Goal: Task Accomplishment & Management: Complete application form

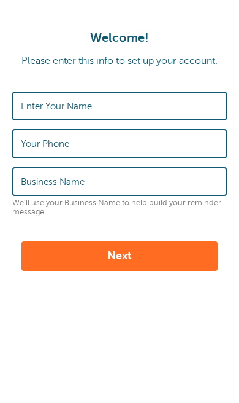
click at [143, 110] on input "Enter Your Name" at bounding box center [120, 106] width 198 height 26
type input "[EMAIL_ADDRESS][DOMAIN_NAME]"
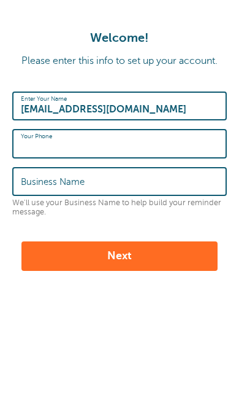
click at [116, 147] on input "Your Phone" at bounding box center [120, 143] width 198 height 26
type input "5709472231"
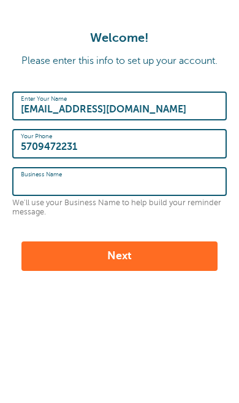
click at [123, 183] on input "Business Name" at bounding box center [120, 181] width 198 height 26
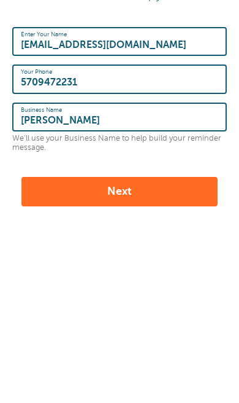
type input "[PERSON_NAME]"
click at [156, 241] on button "Next" at bounding box center [119, 255] width 196 height 29
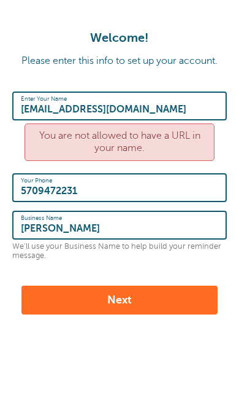
click at [163, 117] on input "[EMAIL_ADDRESS][DOMAIN_NAME]" at bounding box center [120, 106] width 198 height 26
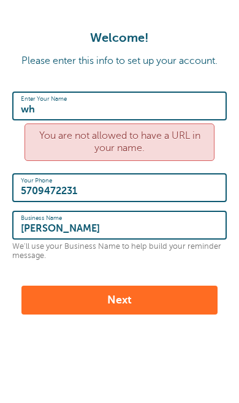
type input "w"
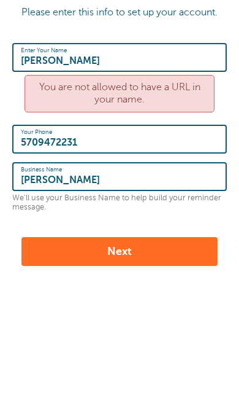
type input "[PERSON_NAME]"
click at [157, 258] on button "Next" at bounding box center [119, 251] width 196 height 29
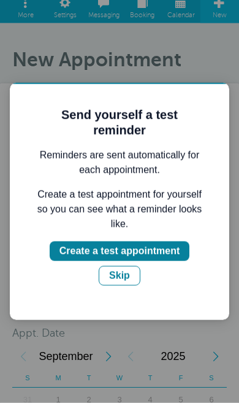
scroll to position [45, 0]
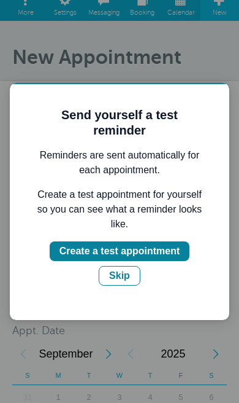
click at [168, 258] on div "Create a test appointment" at bounding box center [120, 251] width 120 height 15
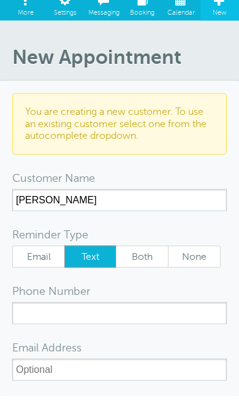
scroll to position [46, 0]
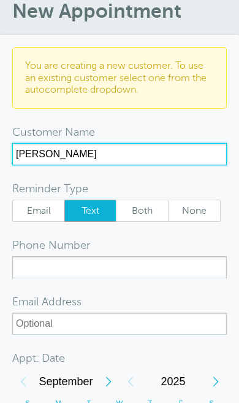
type input "frances Randazzo"
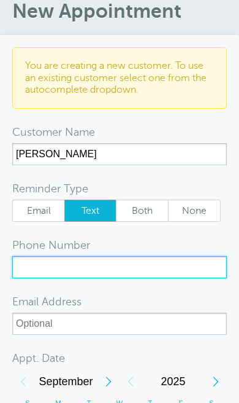
click at [101, 266] on input "xxx-no-autofill" at bounding box center [119, 267] width 215 height 22
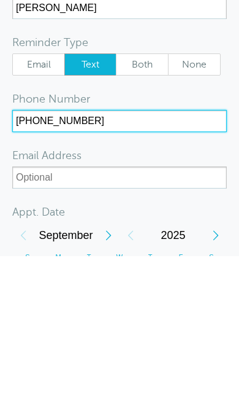
type input "570-947-2231"
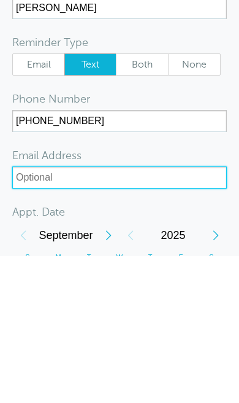
click at [99, 313] on input "xx-no-autofill" at bounding box center [119, 324] width 215 height 22
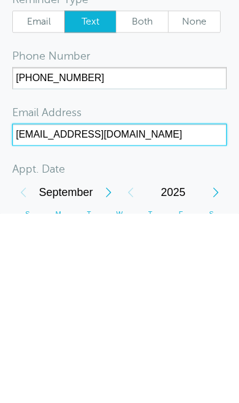
type input "[EMAIL_ADDRESS][DOMAIN_NAME]"
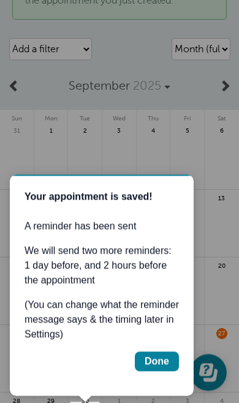
scroll to position [112, 0]
